Goal: Navigation & Orientation: Find specific page/section

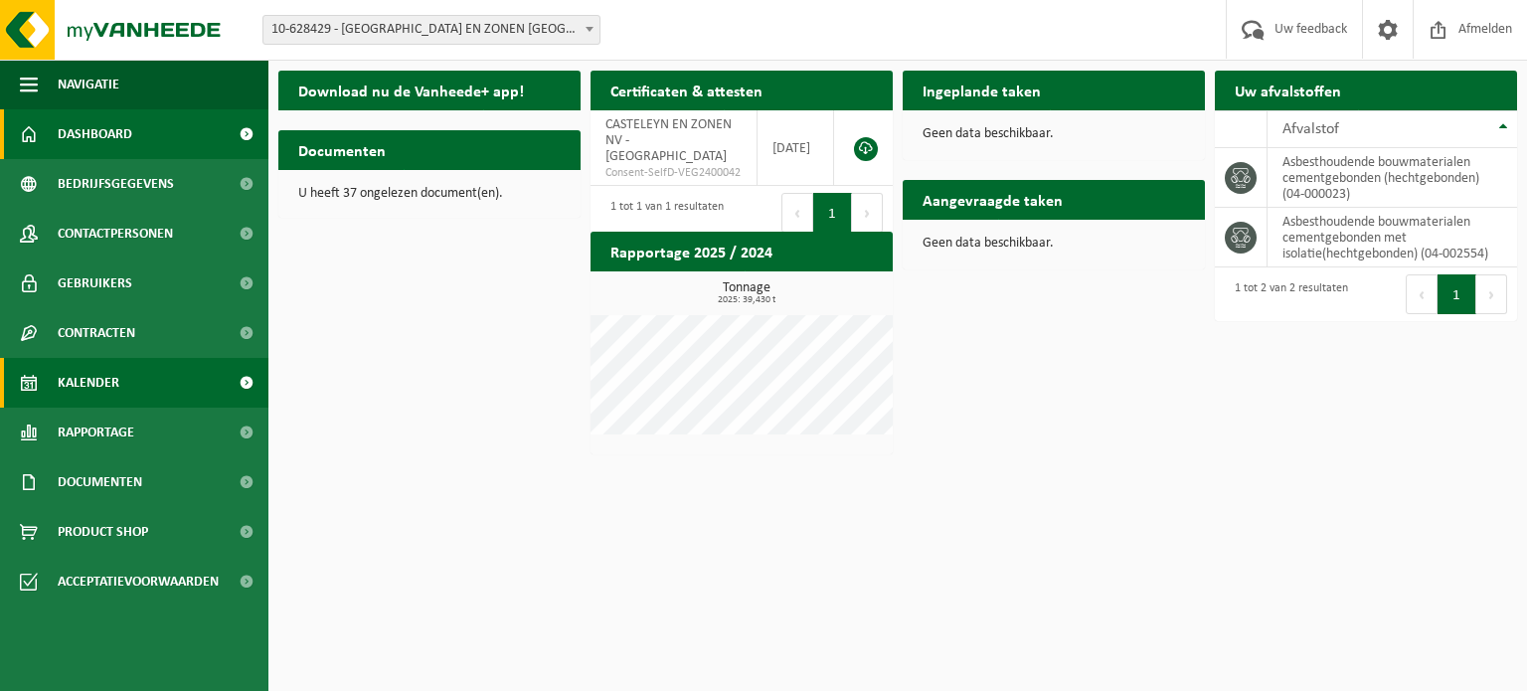
click at [135, 394] on link "Kalender" at bounding box center [134, 383] width 268 height 50
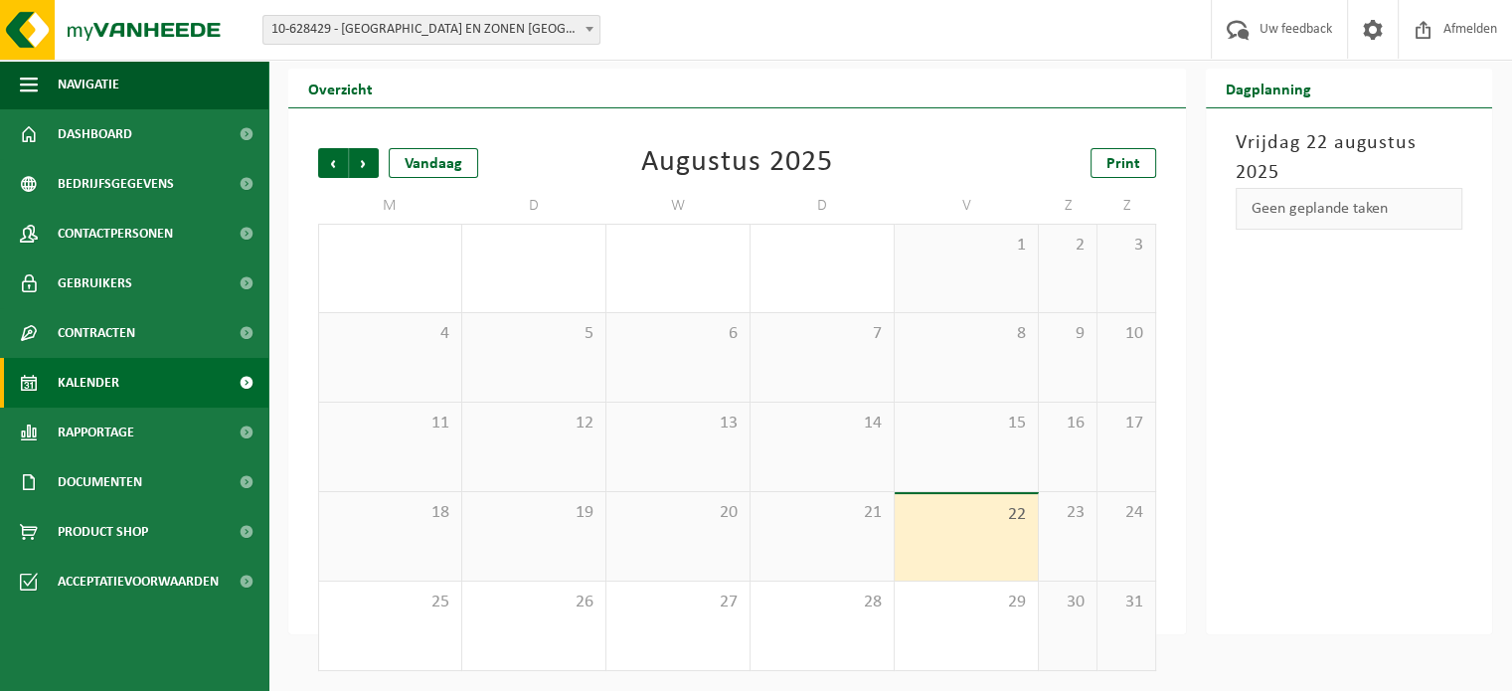
scroll to position [46, 0]
